Goal: Task Accomplishment & Management: Manage account settings

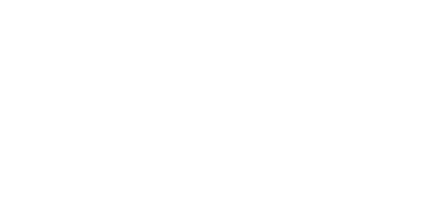
click at [131, 0] on html at bounding box center [221, 0] width 443 height 0
click at [213, 0] on html at bounding box center [221, 0] width 443 height 0
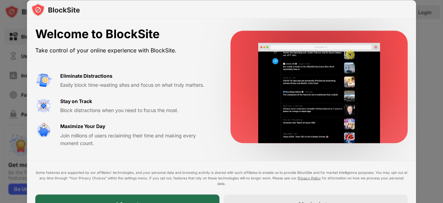
click at [111, 199] on div "I Accept" at bounding box center [127, 203] width 184 height 19
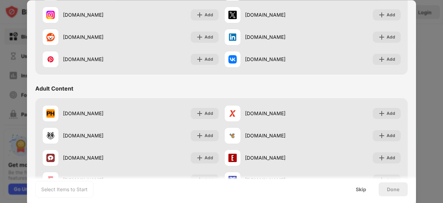
scroll to position [237, 0]
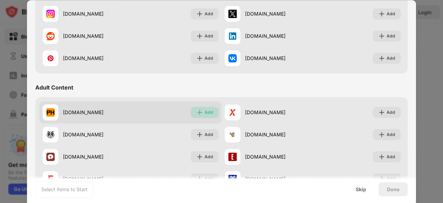
click at [196, 111] on img at bounding box center [199, 112] width 7 height 7
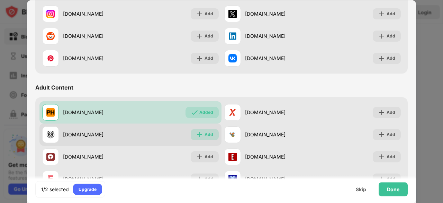
click at [206, 131] on div "Add" at bounding box center [205, 134] width 28 height 11
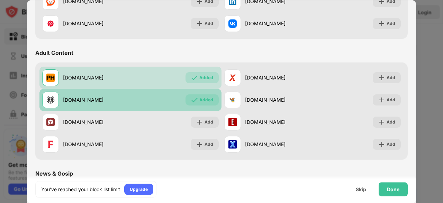
scroll to position [273, 0]
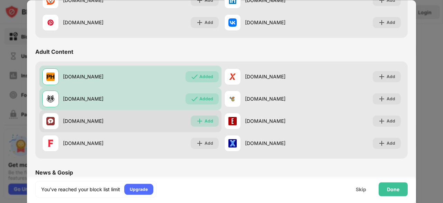
click at [205, 117] on div "Add" at bounding box center [209, 120] width 9 height 7
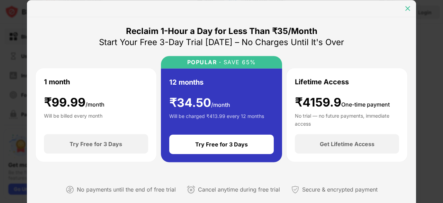
click at [406, 6] on img at bounding box center [407, 8] width 7 height 7
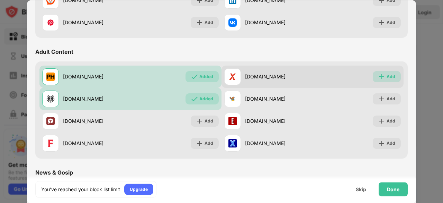
click at [387, 77] on div "Add" at bounding box center [391, 76] width 9 height 7
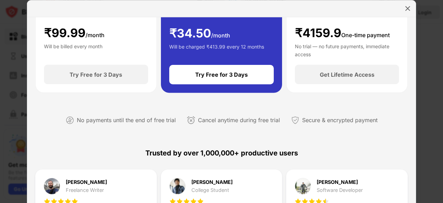
scroll to position [329, 0]
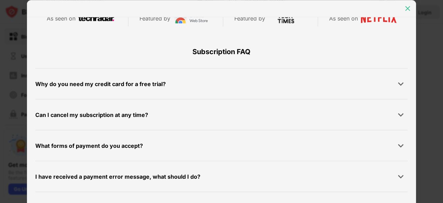
click at [404, 6] on div at bounding box center [407, 8] width 11 height 11
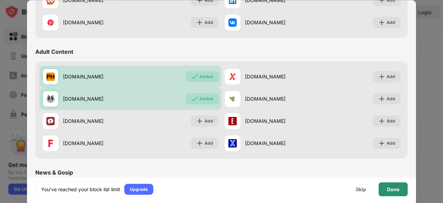
click at [392, 184] on div "Done" at bounding box center [393, 189] width 29 height 14
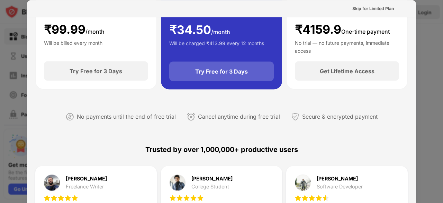
scroll to position [0, 0]
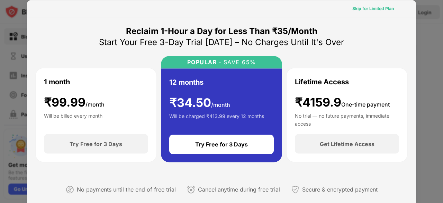
click at [368, 4] on div "Skip for Limited Plan" at bounding box center [373, 8] width 53 height 11
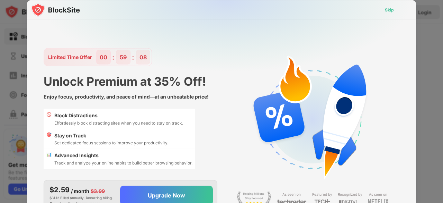
click at [382, 11] on div "Skip" at bounding box center [390, 9] width 20 height 11
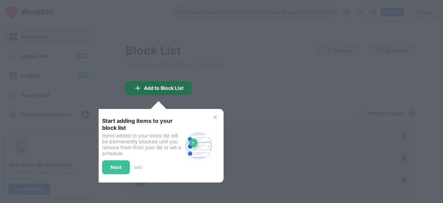
click at [168, 81] on div "Add to Block List" at bounding box center [158, 88] width 66 height 14
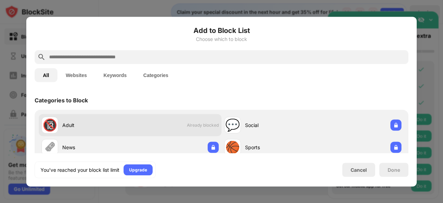
click at [168, 125] on div "🔞 Adult Already blocked" at bounding box center [130, 125] width 183 height 22
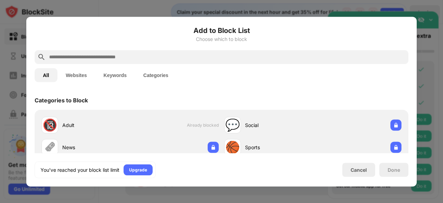
click at [70, 77] on button "Websites" at bounding box center [76, 75] width 38 height 14
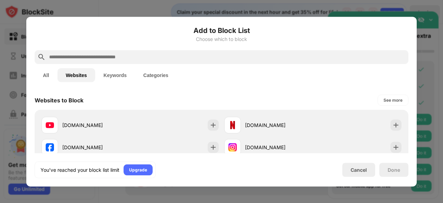
click at [46, 74] on button "All" at bounding box center [46, 75] width 23 height 14
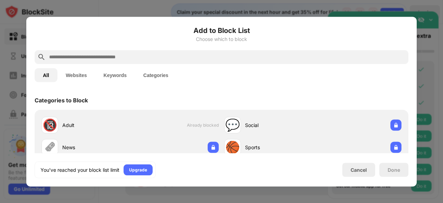
click at [156, 76] on button "Categories" at bounding box center [156, 75] width 42 height 14
click at [116, 72] on button "Keywords" at bounding box center [115, 75] width 40 height 14
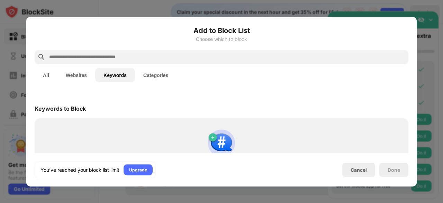
click at [87, 74] on button "Websites" at bounding box center [76, 75] width 38 height 14
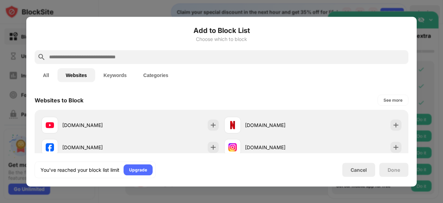
click at [116, 73] on button "Keywords" at bounding box center [115, 75] width 40 height 14
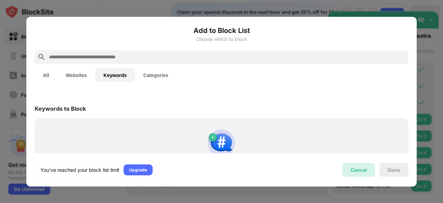
click at [360, 168] on div "Cancel" at bounding box center [359, 170] width 16 height 6
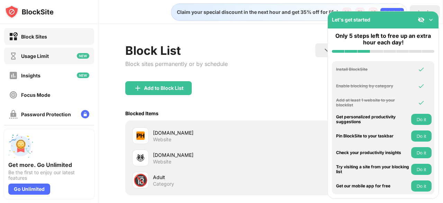
click at [54, 53] on div "Usage Limit" at bounding box center [49, 55] width 90 height 17
